Goal: Find specific page/section: Find specific page/section

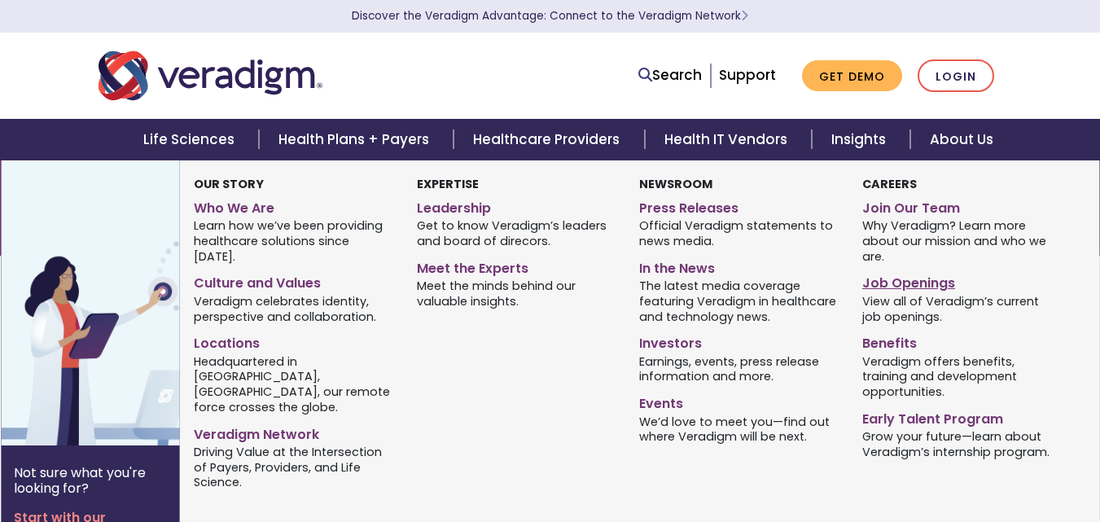
click at [894, 283] on link "Job Openings" at bounding box center [961, 281] width 198 height 24
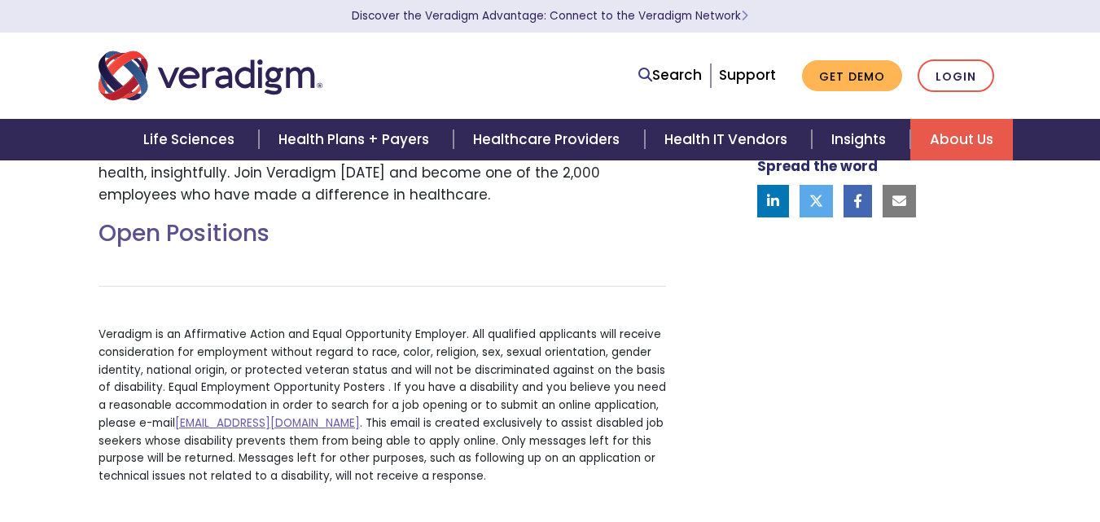
scroll to position [570, 0]
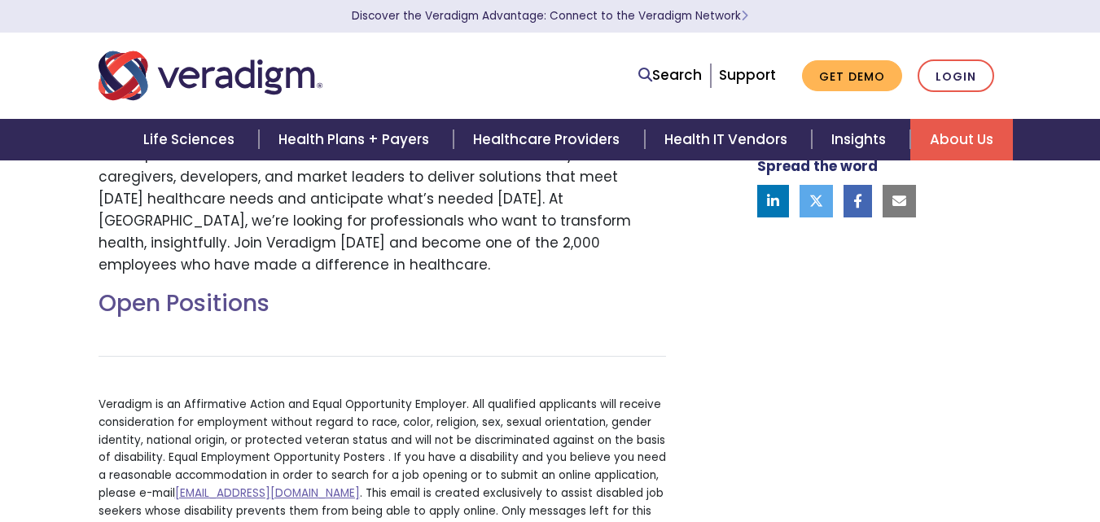
click at [200, 294] on h2 "Open Positions" at bounding box center [383, 304] width 568 height 28
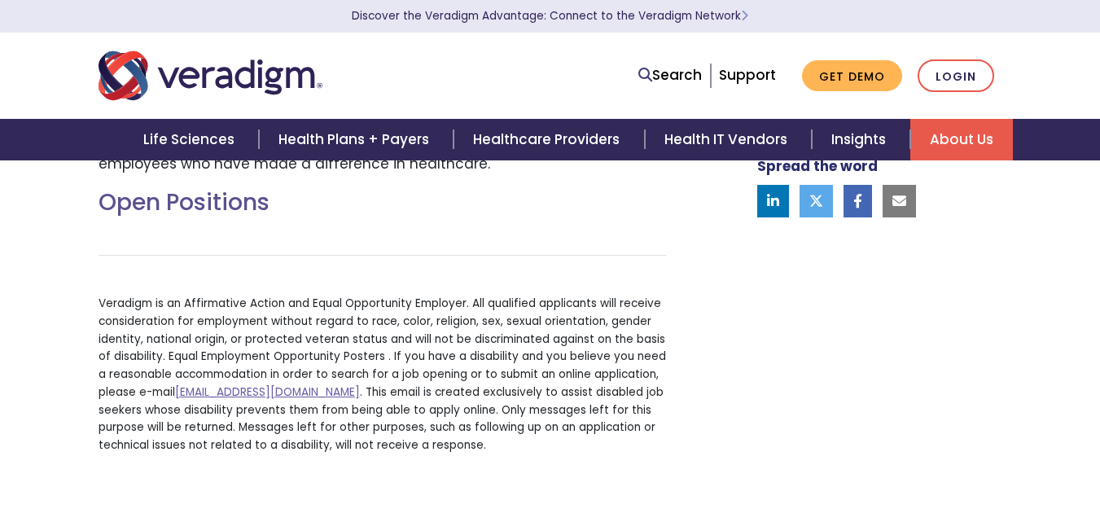
scroll to position [733, 0]
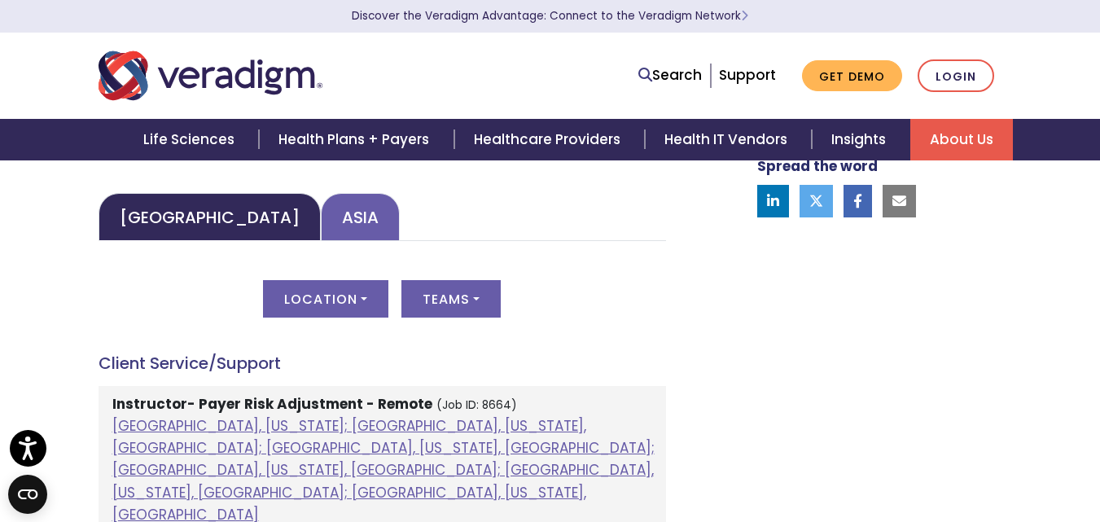
click at [321, 216] on link "Asia" at bounding box center [360, 217] width 79 height 48
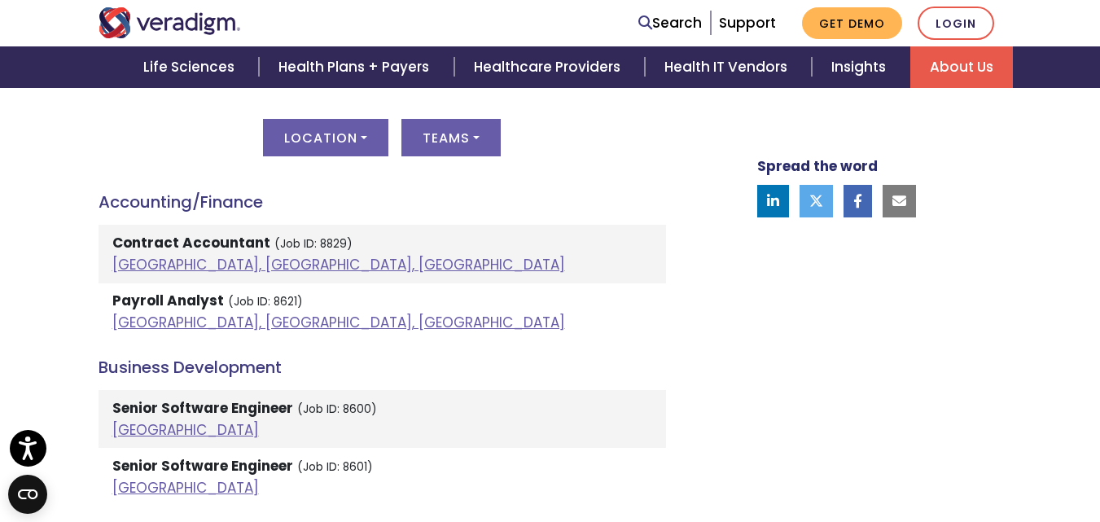
scroll to position [896, 0]
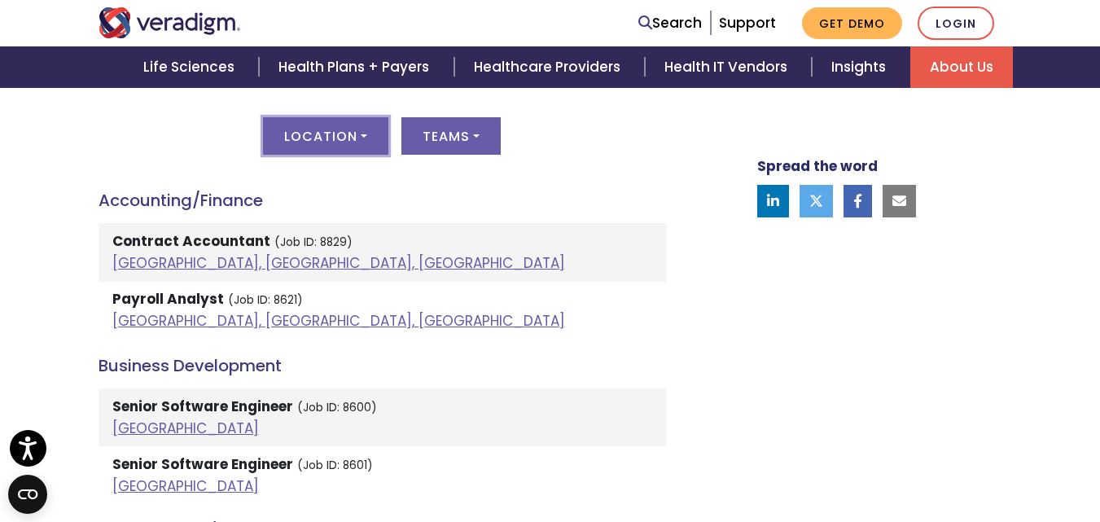
click at [355, 147] on button "Location" at bounding box center [325, 135] width 125 height 37
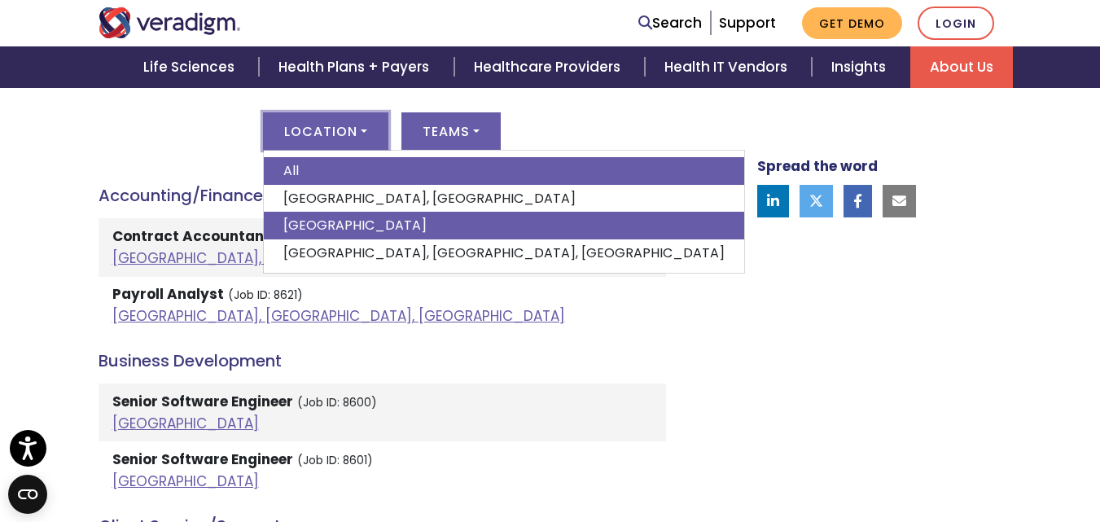
scroll to position [977, 0]
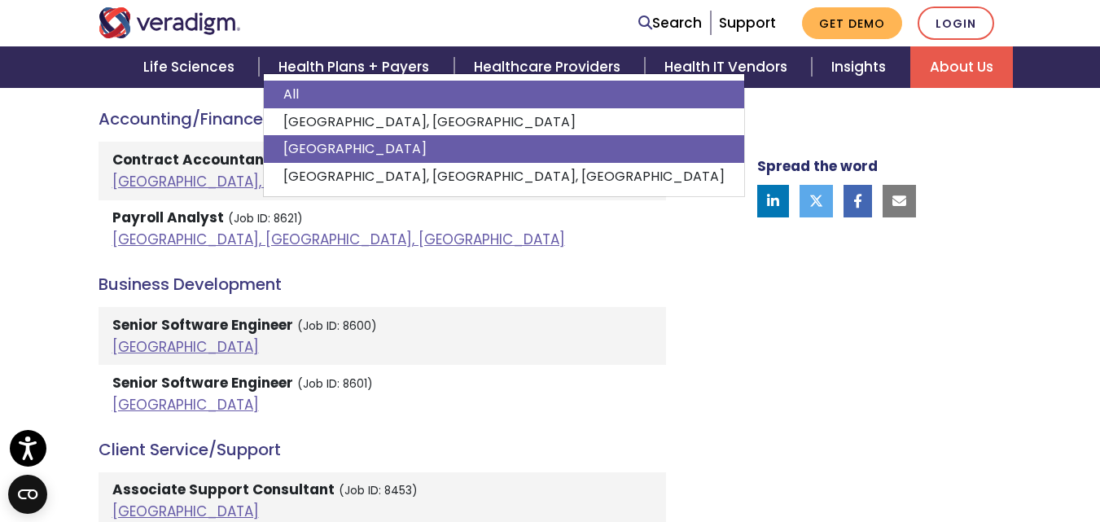
click at [308, 154] on link "[GEOGRAPHIC_DATA]" at bounding box center [504, 149] width 480 height 28
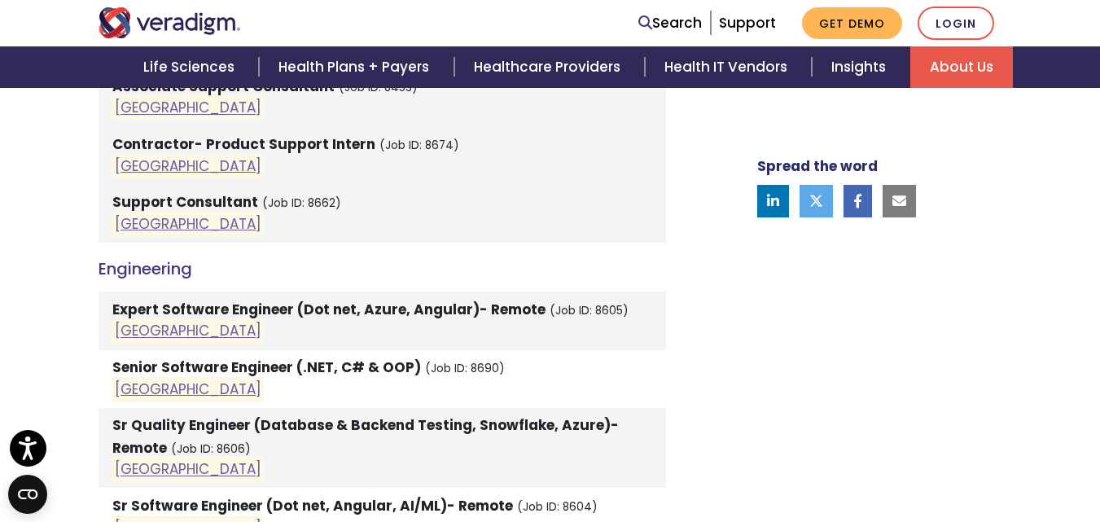
scroll to position [1303, 0]
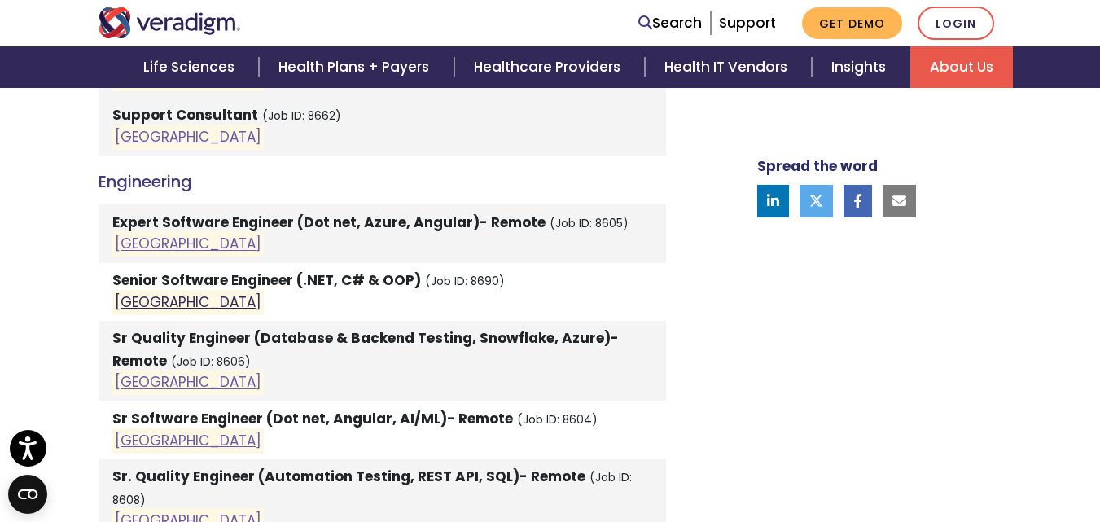
click at [141, 303] on link "[GEOGRAPHIC_DATA]" at bounding box center [188, 302] width 147 height 20
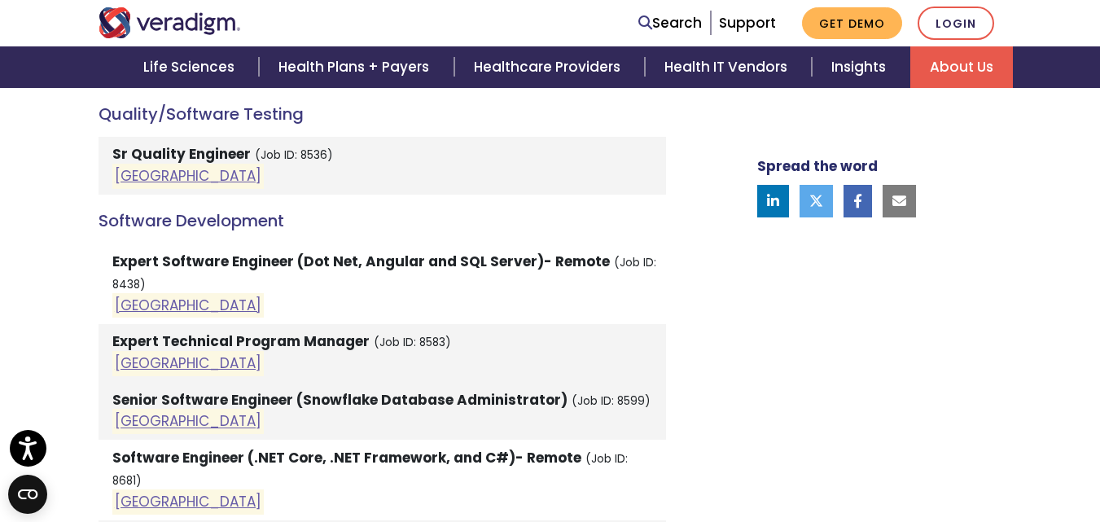
scroll to position [2443, 0]
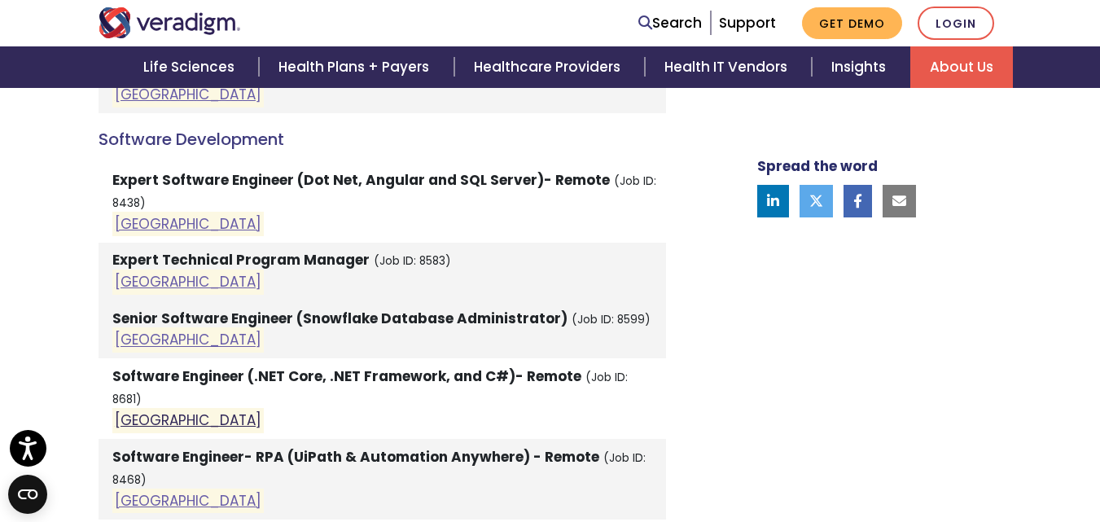
click at [132, 410] on link "[GEOGRAPHIC_DATA]" at bounding box center [188, 420] width 147 height 20
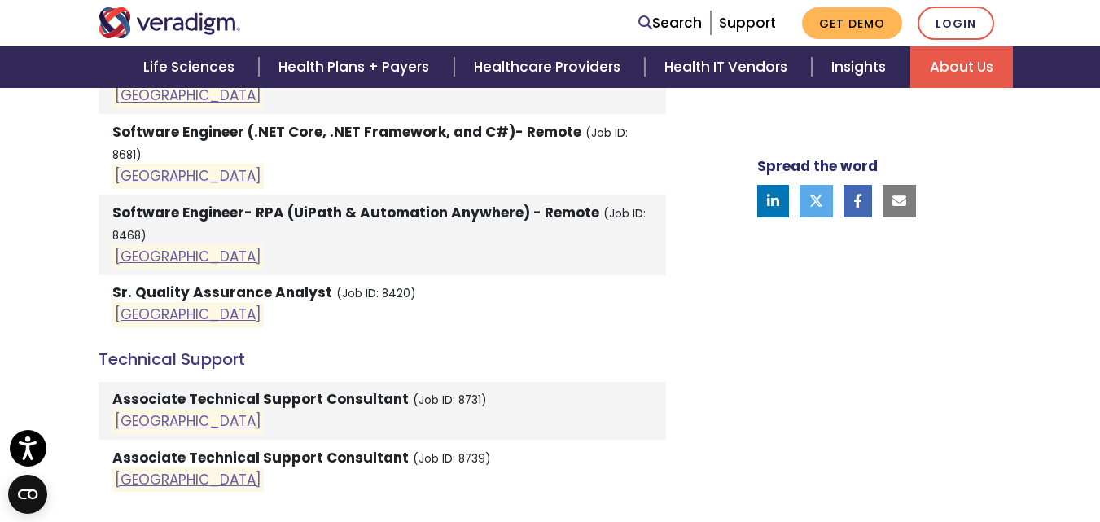
scroll to position [2932, 0]
